Goal: Task Accomplishment & Management: Manage account settings

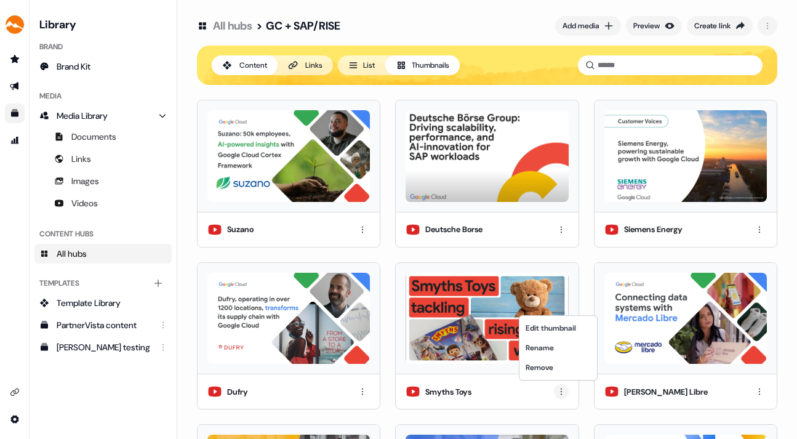
click at [557, 389] on html "For the best experience switch devices to a bigger screen. Go to [DOMAIN_NAME] …" at bounding box center [398, 219] width 797 height 439
click at [488, 384] on html "For the best experience switch devices to a bigger screen. Go to [DOMAIN_NAME] …" at bounding box center [398, 219] width 797 height 439
drag, startPoint x: 506, startPoint y: 383, endPoint x: 314, endPoint y: 167, distance: 288.5
click at [314, 167] on div "Suzano Deutsche Borse Siemens Energy Dufry Smyths Toys [PERSON_NAME] Libre Home…" at bounding box center [487, 417] width 580 height 634
click at [363, 65] on button "List" at bounding box center [361, 65] width 47 height 20
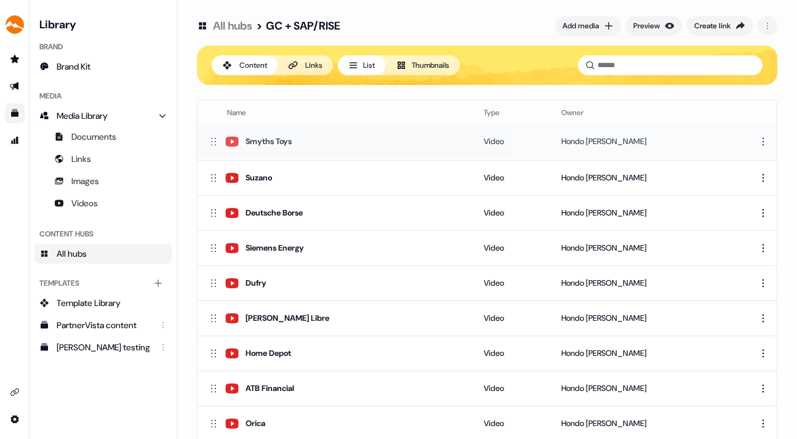
drag, startPoint x: 211, startPoint y: 281, endPoint x: 207, endPoint y: 140, distance: 140.9
click at [207, 140] on icon at bounding box center [213, 141] width 12 height 12
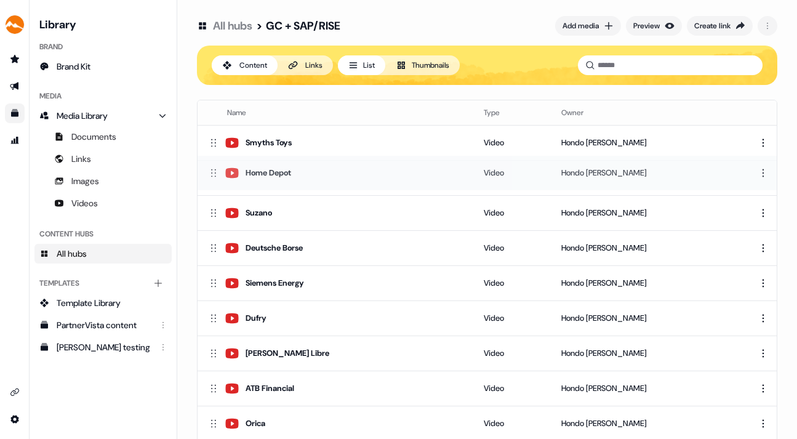
drag, startPoint x: 213, startPoint y: 351, endPoint x: 206, endPoint y: 172, distance: 179.2
click at [206, 172] on td "Home Depot" at bounding box center [335, 172] width 276 height 35
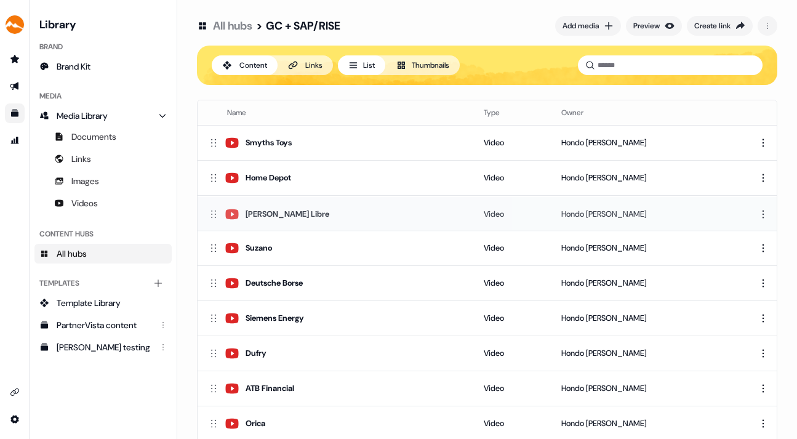
drag, startPoint x: 214, startPoint y: 351, endPoint x: 207, endPoint y: 212, distance: 139.2
click at [207, 212] on icon at bounding box center [213, 214] width 12 height 12
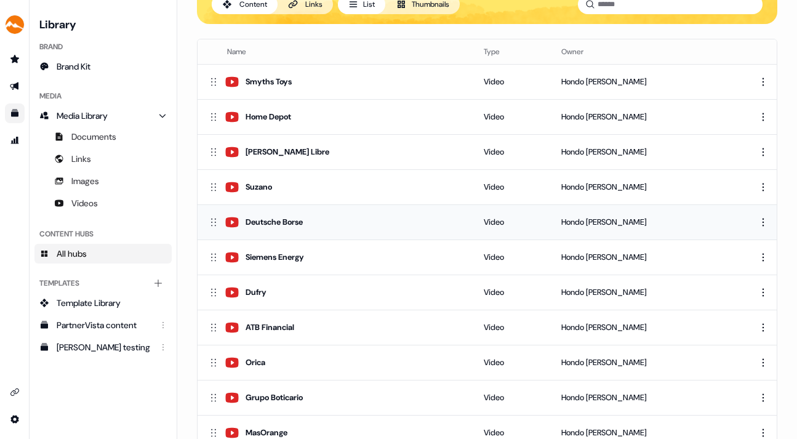
scroll to position [87, 0]
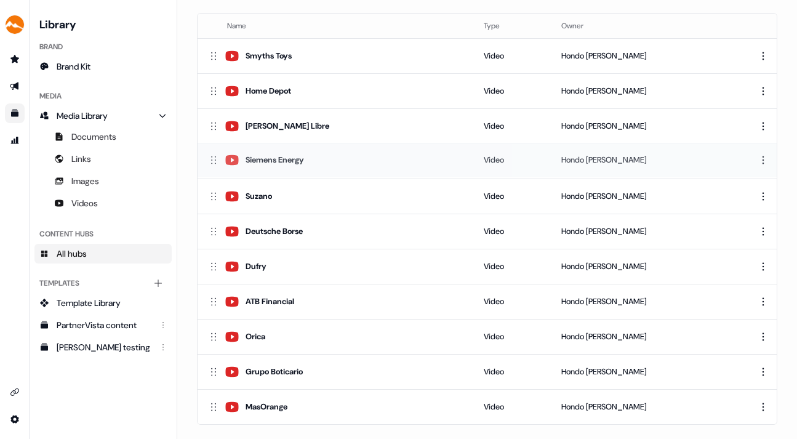
drag, startPoint x: 214, startPoint y: 228, endPoint x: 213, endPoint y: 157, distance: 71.4
click at [213, 157] on icon at bounding box center [213, 160] width 12 height 12
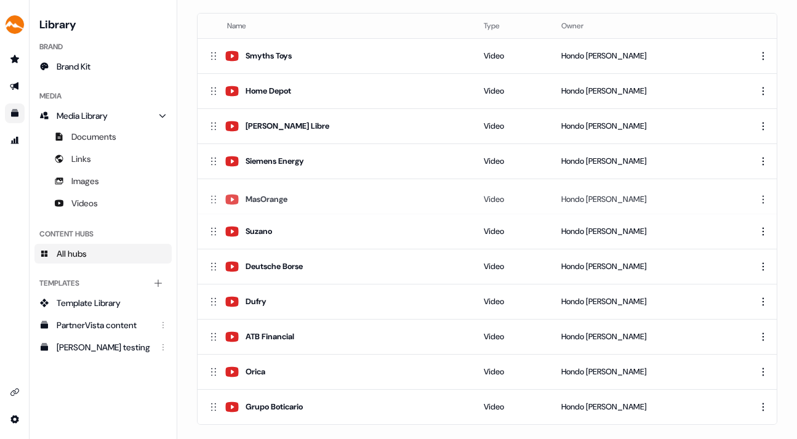
drag, startPoint x: 212, startPoint y: 406, endPoint x: 207, endPoint y: 199, distance: 207.4
click at [207, 199] on td "MasOrange" at bounding box center [335, 198] width 276 height 35
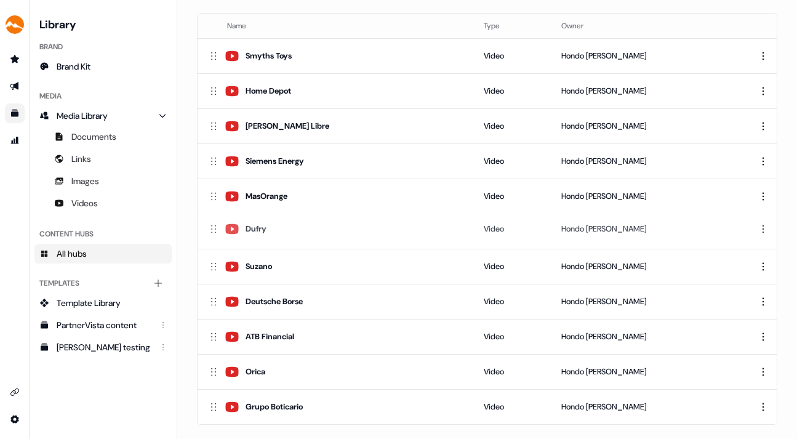
drag, startPoint x: 211, startPoint y: 300, endPoint x: 210, endPoint y: 228, distance: 71.4
click at [210, 228] on icon at bounding box center [213, 229] width 12 height 12
click at [210, 228] on table "Name Type Owner Smyths Toys Video [PERSON_NAME] Home Depot Video Hondo [PERSON_…" at bounding box center [486, 219] width 579 height 410
drag, startPoint x: 210, startPoint y: 302, endPoint x: 207, endPoint y: 269, distance: 33.4
click at [207, 269] on td "Deutsche Borse" at bounding box center [335, 267] width 276 height 35
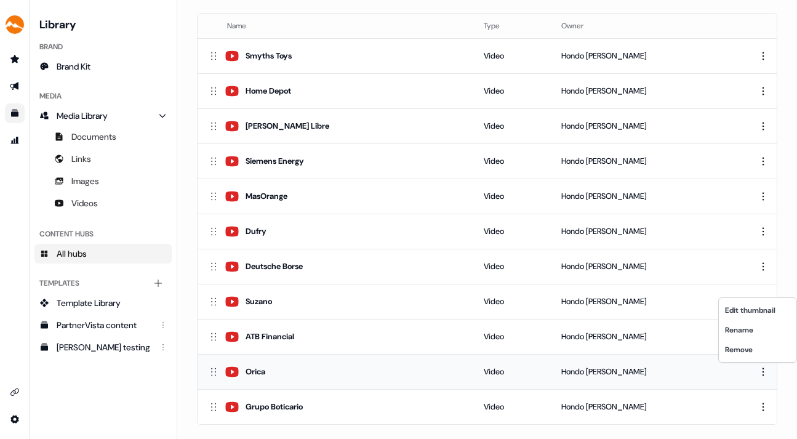
click at [759, 369] on html "For the best experience switch devices to a bigger screen. Go to [DOMAIN_NAME] …" at bounding box center [398, 219] width 797 height 439
click at [746, 348] on div "Remove" at bounding box center [757, 350] width 73 height 20
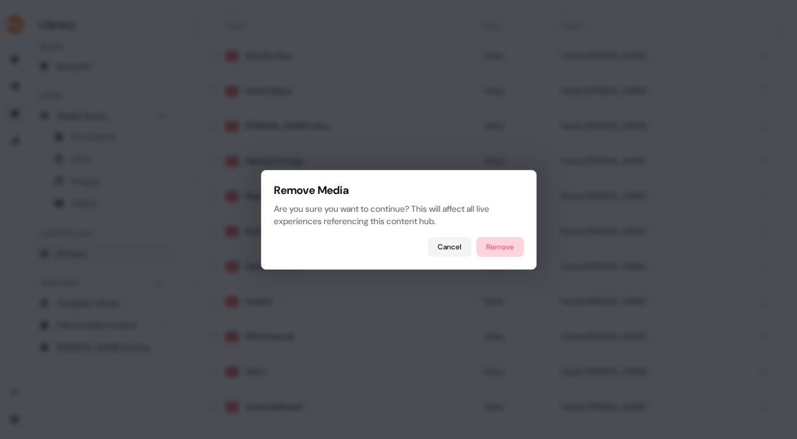
click at [503, 245] on button "Remove" at bounding box center [499, 247] width 47 height 20
